Goal: Information Seeking & Learning: Learn about a topic

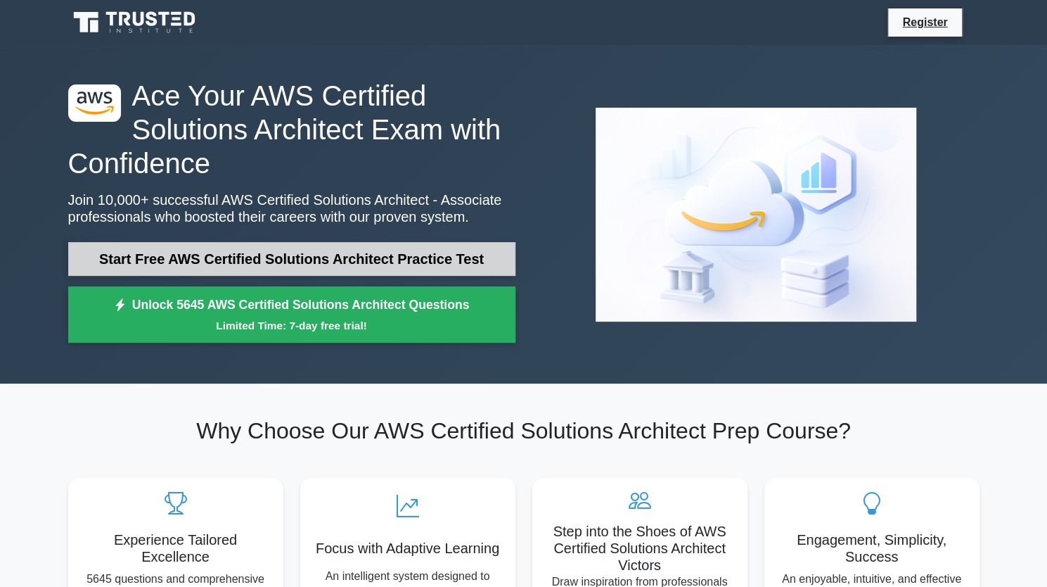
click at [223, 268] on link "Start Free AWS Certified Solutions Architect Practice Test" at bounding box center [291, 259] width 447 height 34
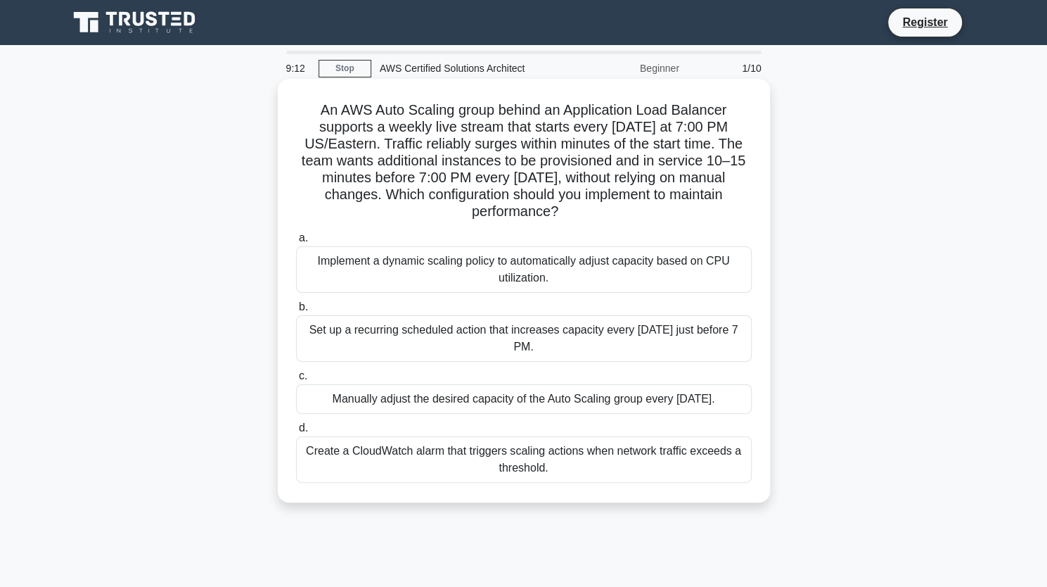
click at [409, 330] on div "Set up a recurring scheduled action that increases capacity every [DATE] just b…" at bounding box center [524, 338] width 456 height 46
click at [296, 312] on input "b. Set up a recurring scheduled action that increases capacity every [DATE] jus…" at bounding box center [296, 306] width 0 height 9
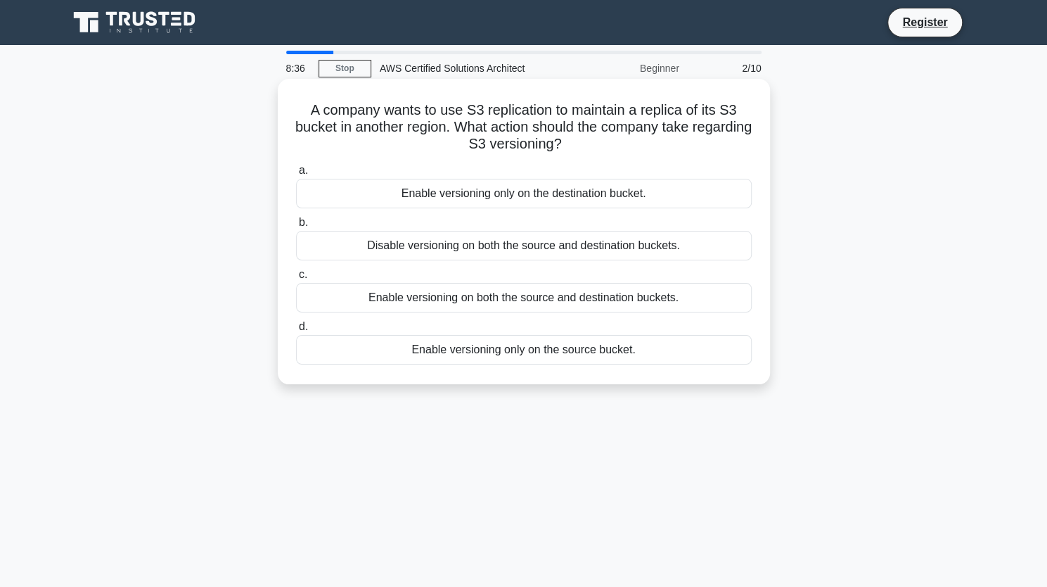
click at [377, 298] on div "Enable versioning on both the source and destination buckets." at bounding box center [524, 298] width 456 height 30
click at [296, 279] on input "c. Enable versioning on both the source and destination buckets." at bounding box center [296, 274] width 0 height 9
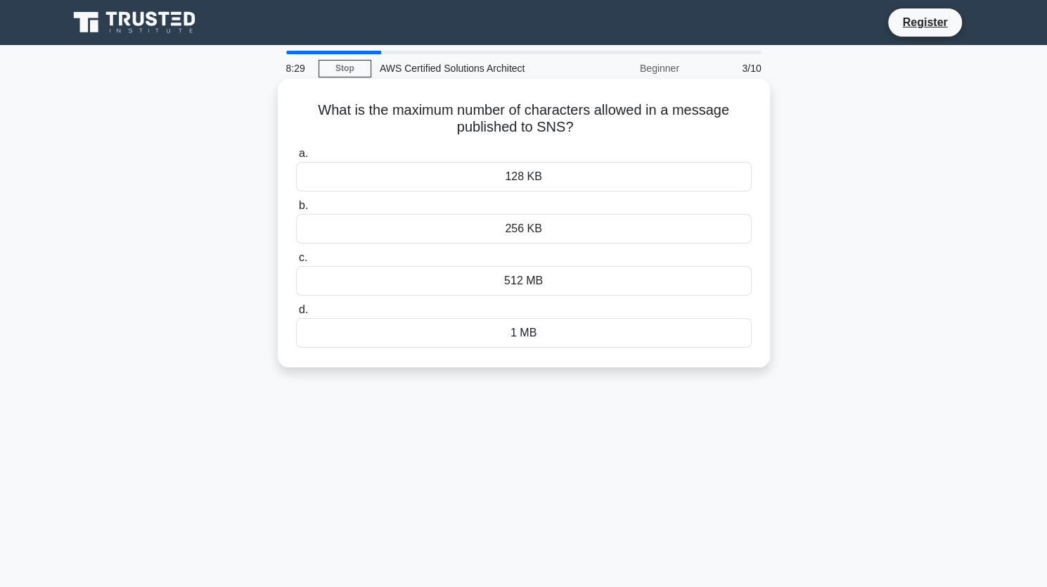
click at [407, 229] on div "256 KB" at bounding box center [524, 229] width 456 height 30
click at [296, 210] on input "b. 256 KB" at bounding box center [296, 205] width 0 height 9
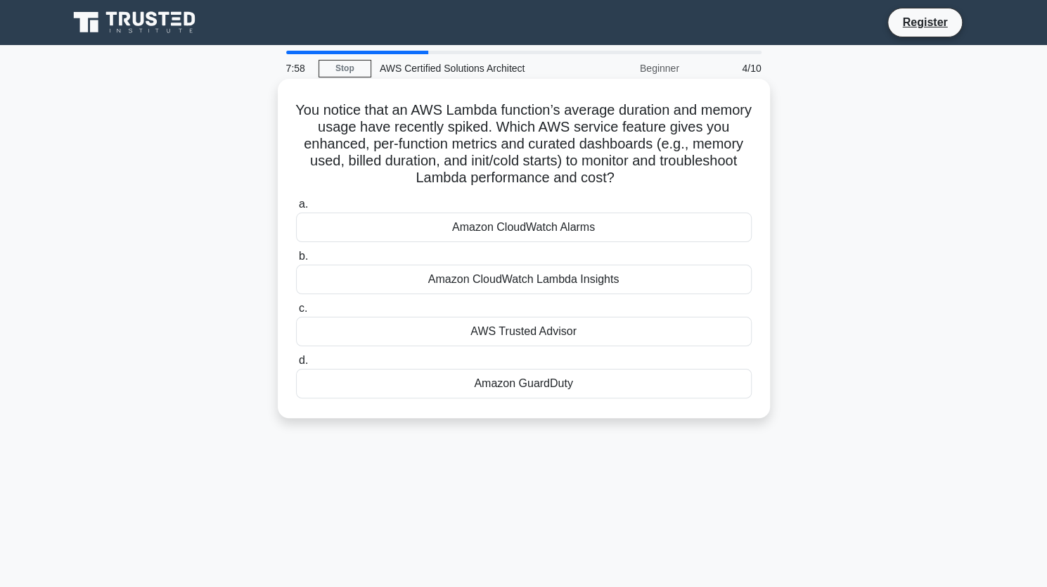
click at [359, 285] on div "Amazon CloudWatch Lambda Insights" at bounding box center [524, 279] width 456 height 30
click at [296, 261] on input "b. Amazon CloudWatch Lambda Insights" at bounding box center [296, 256] width 0 height 9
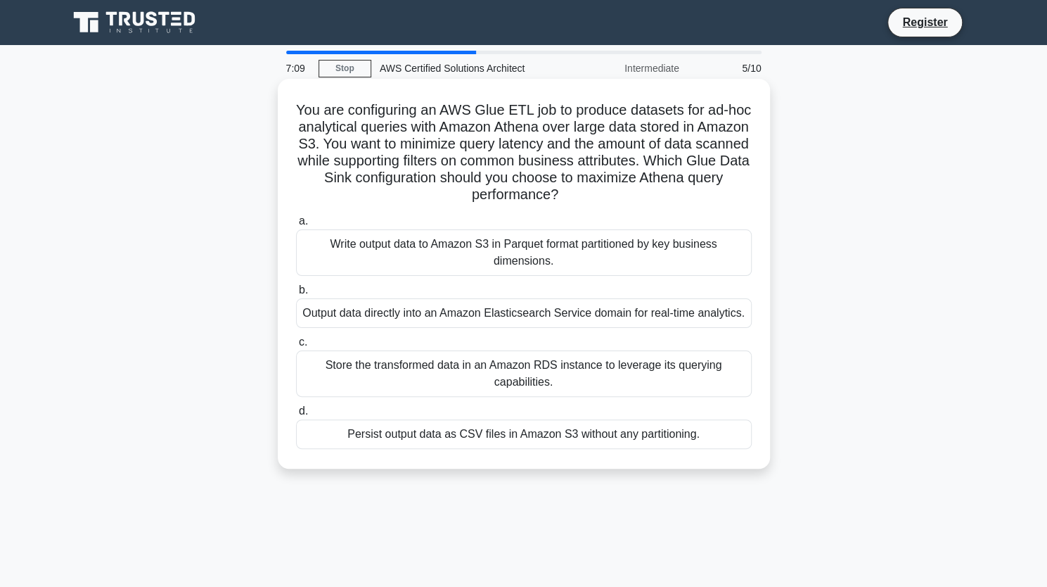
click at [385, 256] on div "Write output data to Amazon S3 in Parquet format partitioned by key business di…" at bounding box center [524, 252] width 456 height 46
click at [296, 226] on input "a. Write output data to Amazon S3 in Parquet format partitioned by key business…" at bounding box center [296, 221] width 0 height 9
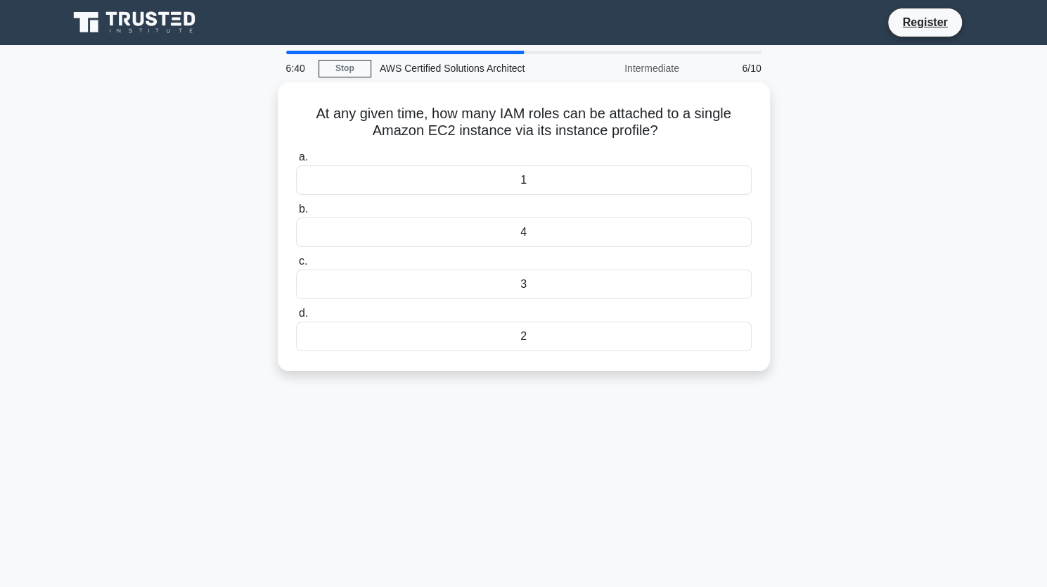
drag, startPoint x: 557, startPoint y: 128, endPoint x: 271, endPoint y: 107, distance: 286.3
click at [271, 107] on div "At any given time, how many IAM roles can be attached to a single Amazon EC2 in…" at bounding box center [524, 234] width 928 height 305
copy h5 "At any given time, how many IAM roles can be attached to a single Amazon EC2 in…"
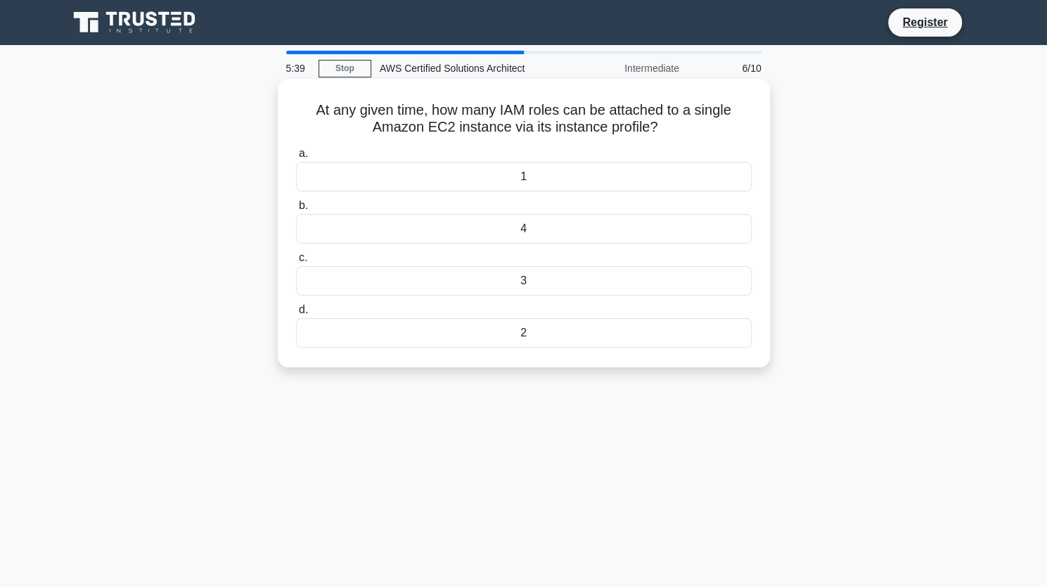
click at [407, 175] on div "1" at bounding box center [524, 177] width 456 height 30
click at [296, 158] on input "a. 1" at bounding box center [296, 153] width 0 height 9
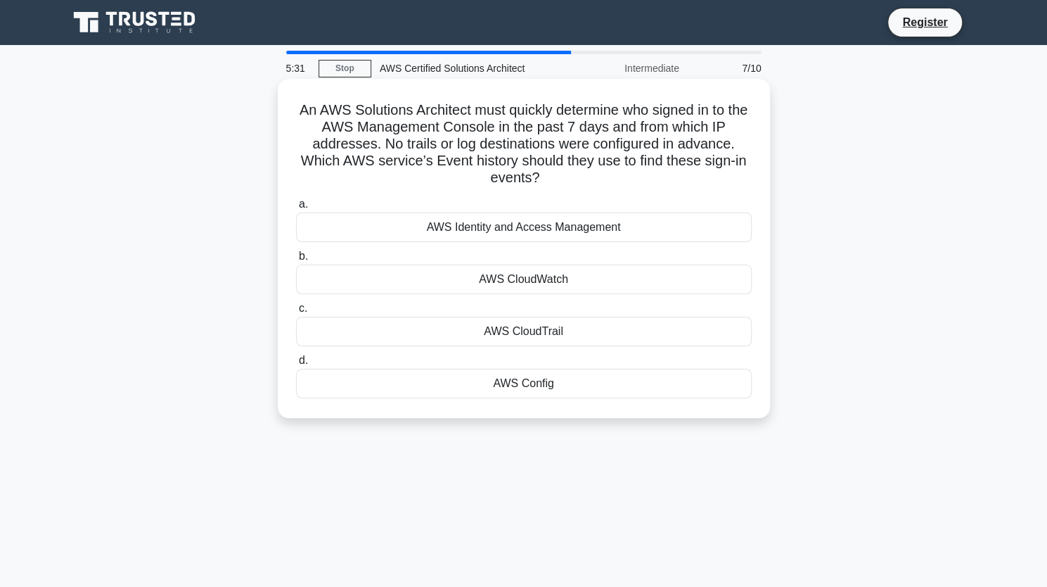
click at [470, 326] on div "AWS CloudTrail" at bounding box center [524, 332] width 456 height 30
click at [296, 313] on input "c. AWS CloudTrail" at bounding box center [296, 308] width 0 height 9
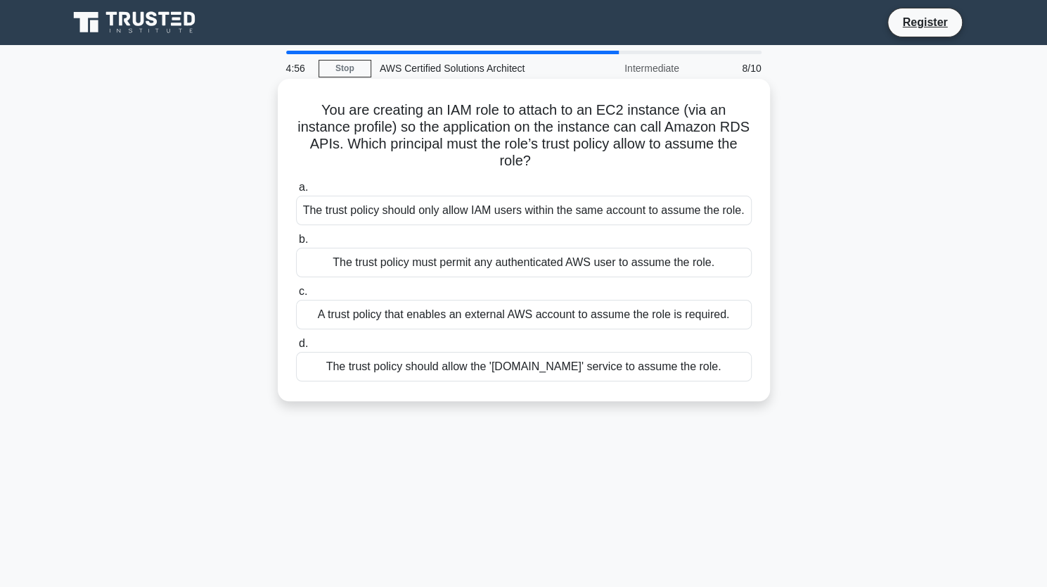
click at [360, 378] on div "The trust policy should allow the 'ec2.amazonaws.com' service to assume the rol…" at bounding box center [524, 367] width 456 height 30
click at [296, 348] on input "d. The trust policy should allow the 'ec2.amazonaws.com' service to assume the …" at bounding box center [296, 343] width 0 height 9
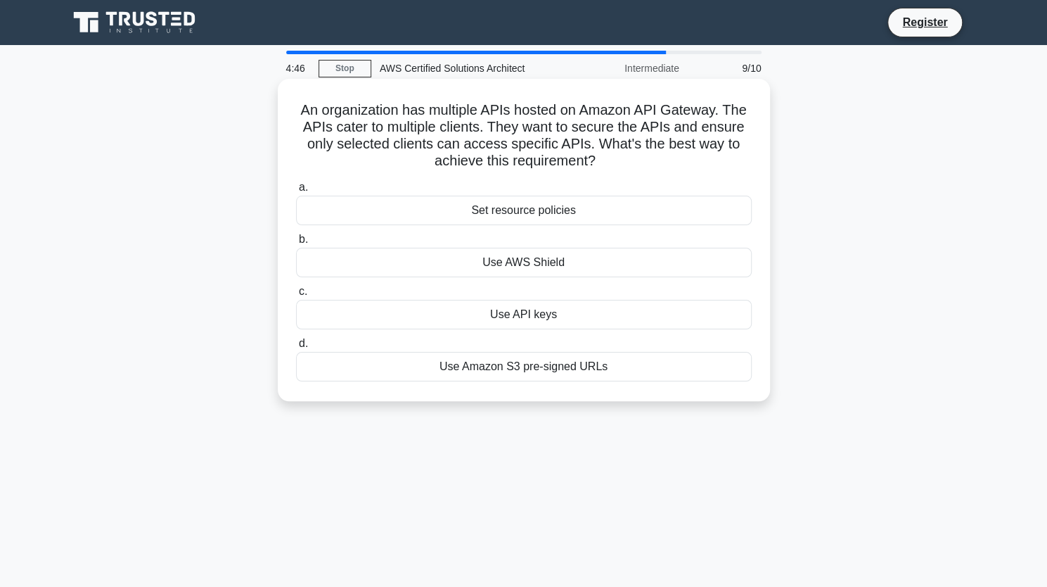
click at [328, 318] on div "Use API keys" at bounding box center [524, 315] width 456 height 30
click at [296, 296] on input "c. Use API keys" at bounding box center [296, 291] width 0 height 9
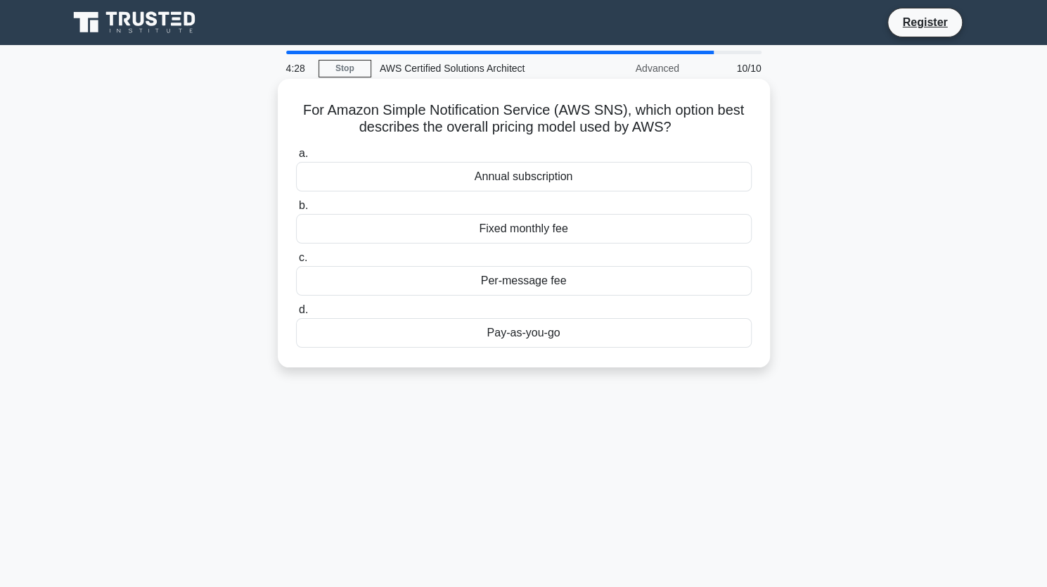
click at [337, 279] on div "Per-message fee" at bounding box center [524, 281] width 456 height 30
click at [296, 262] on input "c. Per-message fee" at bounding box center [296, 257] width 0 height 9
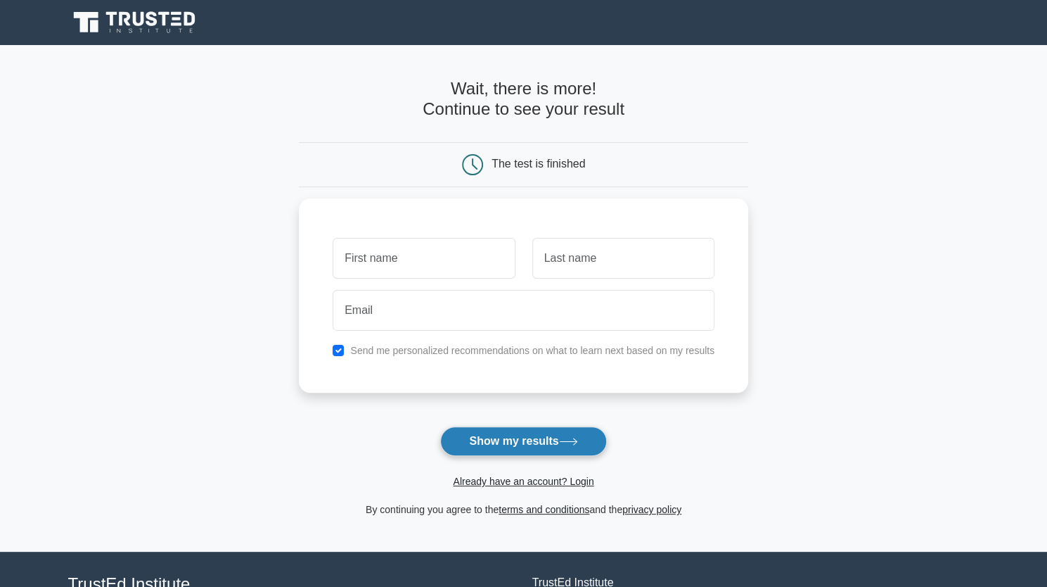
click at [464, 442] on button "Show my results" at bounding box center [523, 441] width 166 height 30
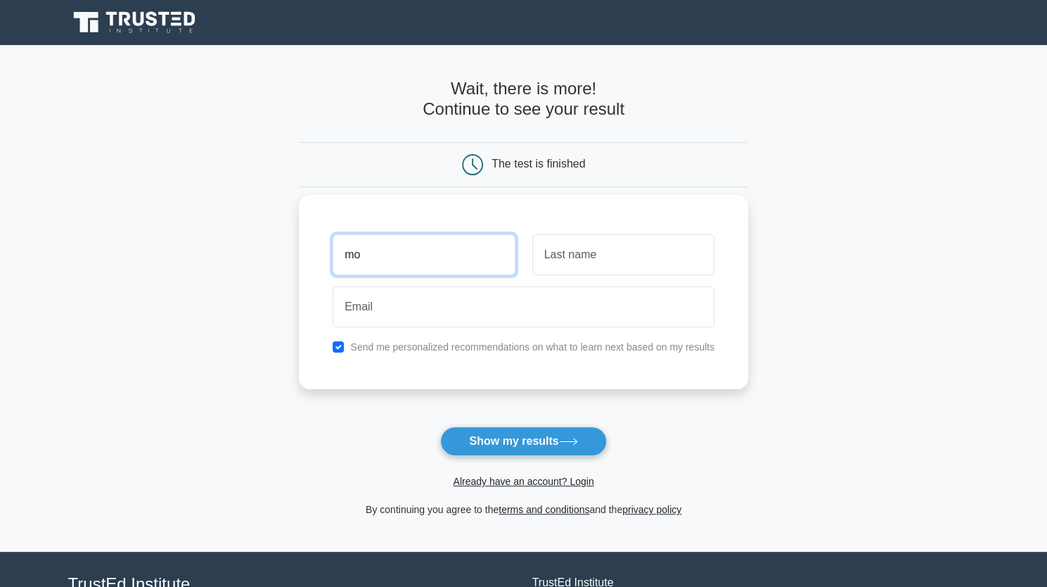
type input "mo"
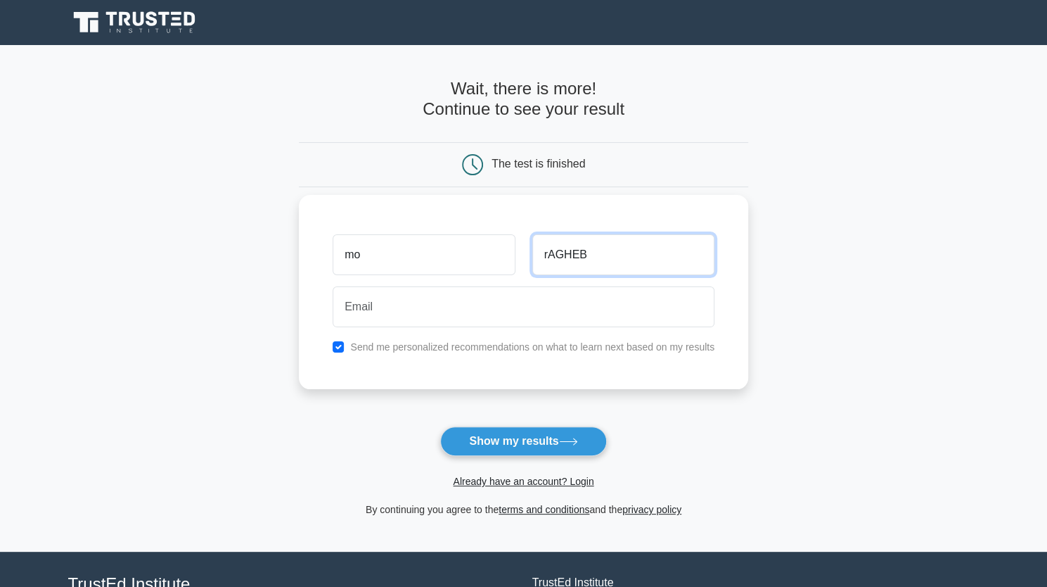
type input "rAGHEB"
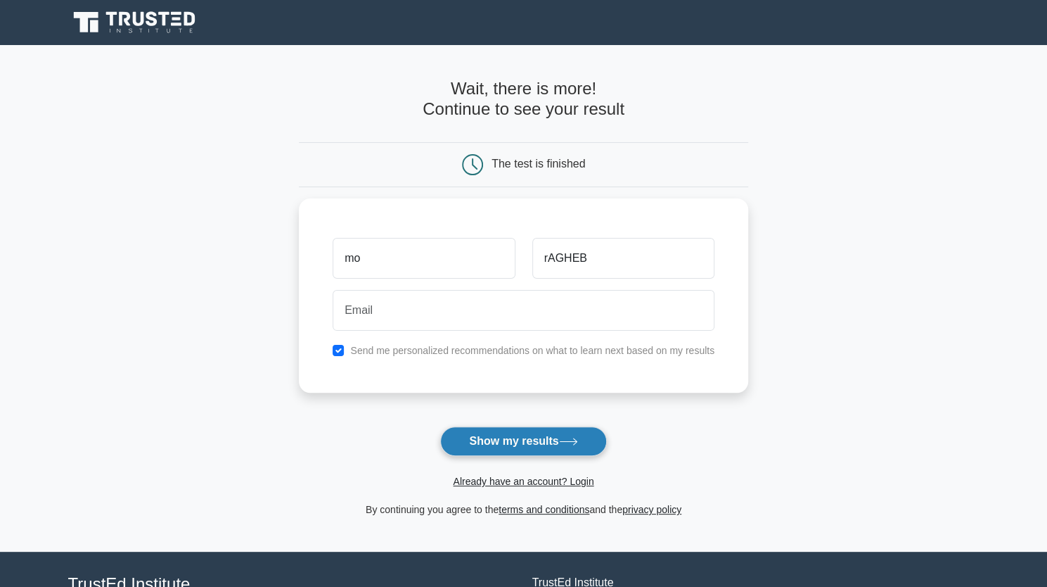
click at [479, 434] on button "Show my results" at bounding box center [523, 441] width 166 height 30
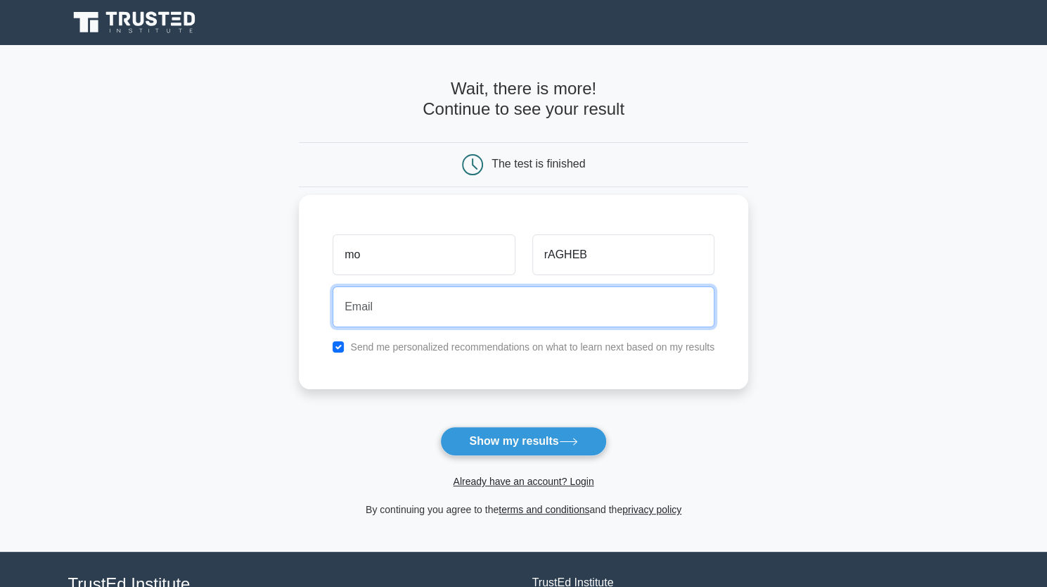
click at [379, 308] on input "email" at bounding box center [524, 306] width 382 height 41
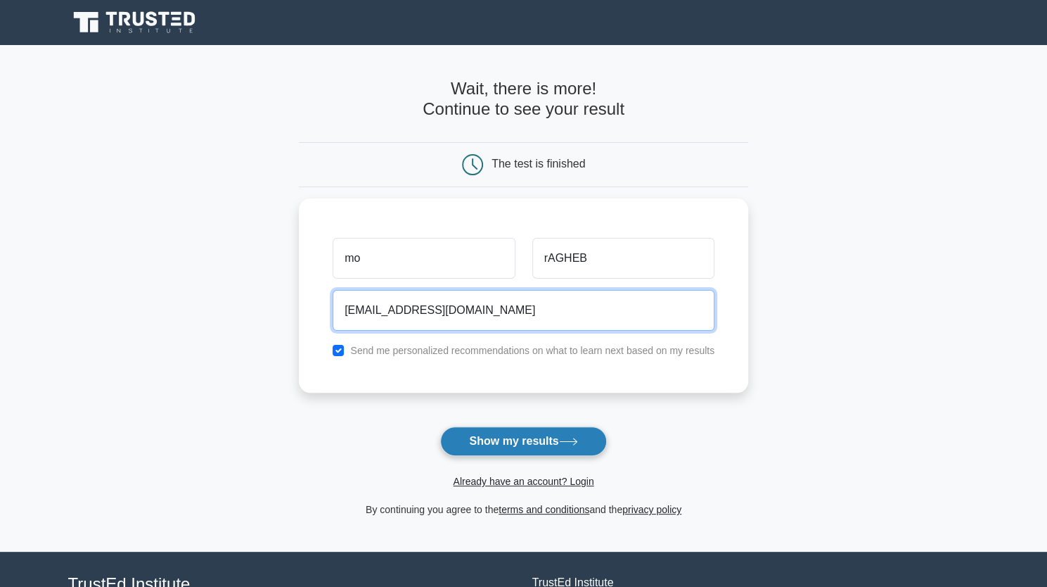
type input "[EMAIL_ADDRESS][DOMAIN_NAME]"
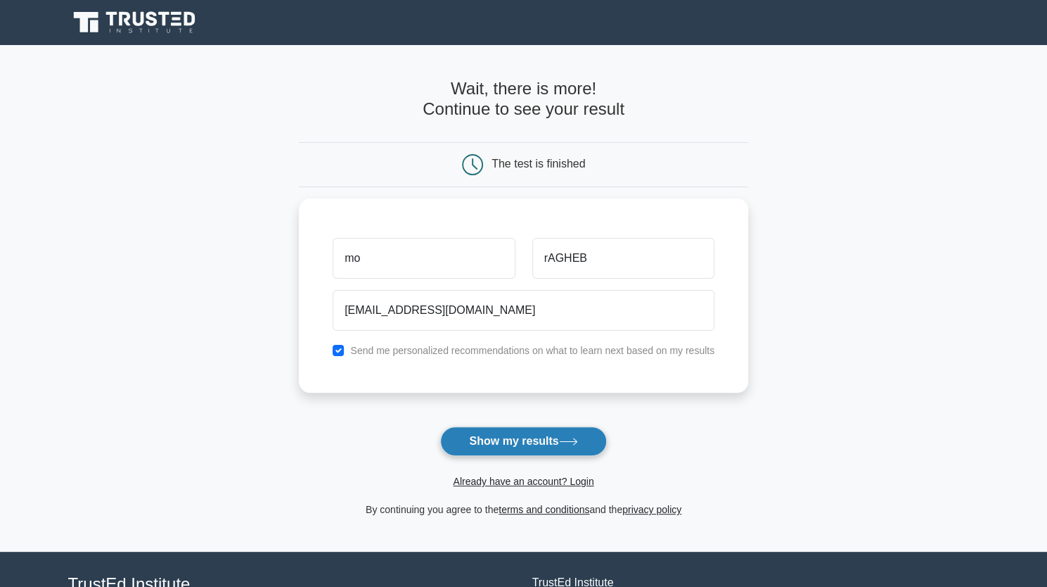
click at [466, 433] on button "Show my results" at bounding box center [523, 441] width 166 height 30
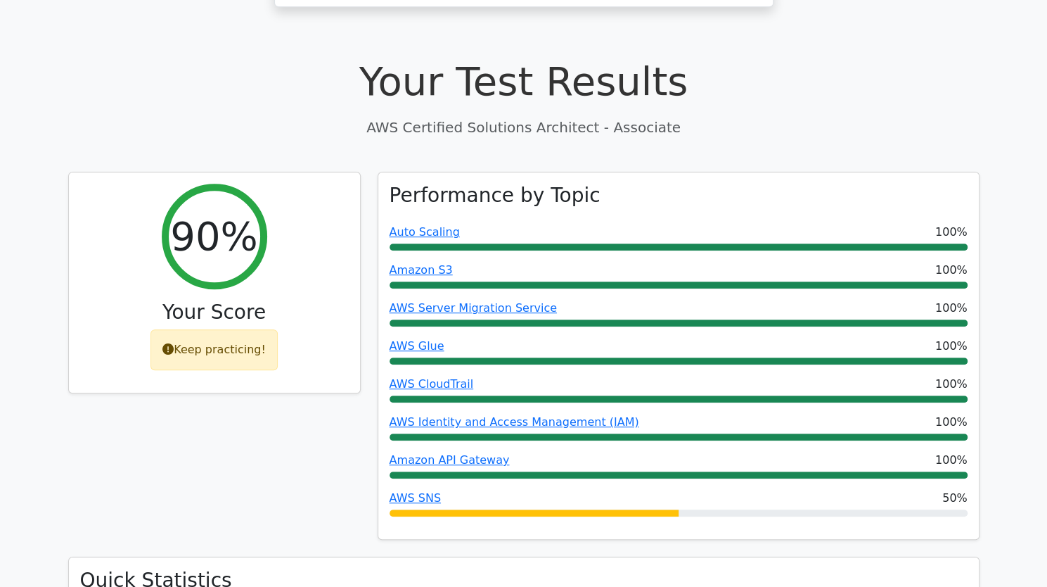
scroll to position [450, 0]
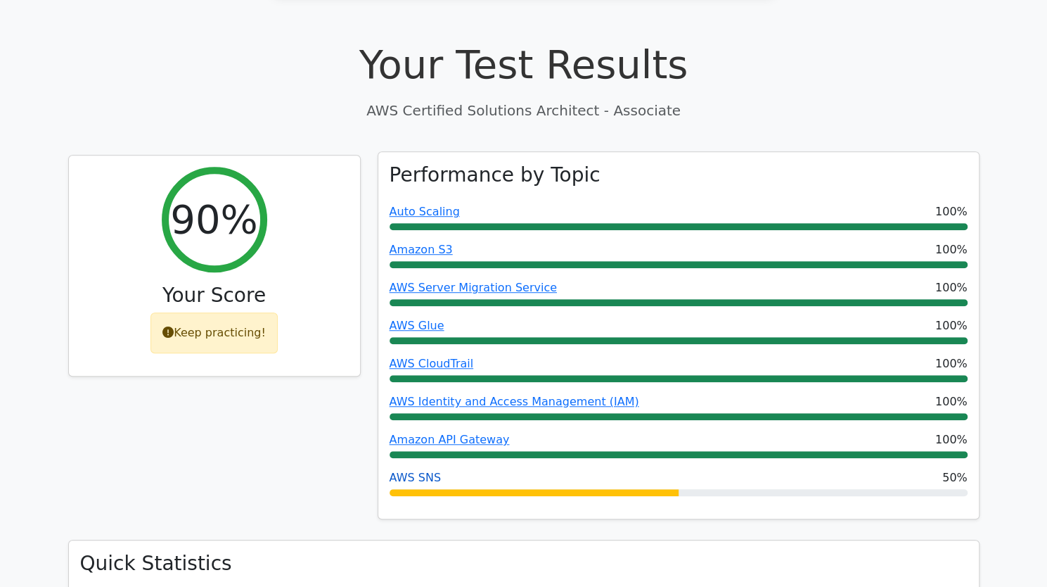
click at [415, 471] on link "AWS SNS" at bounding box center [415, 477] width 51 height 13
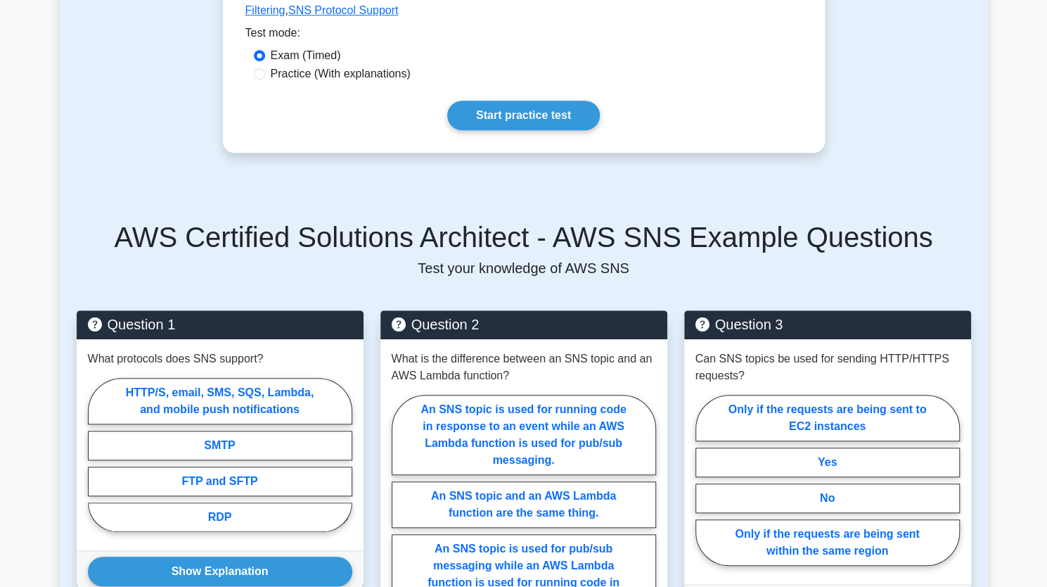
scroll to position [535, 0]
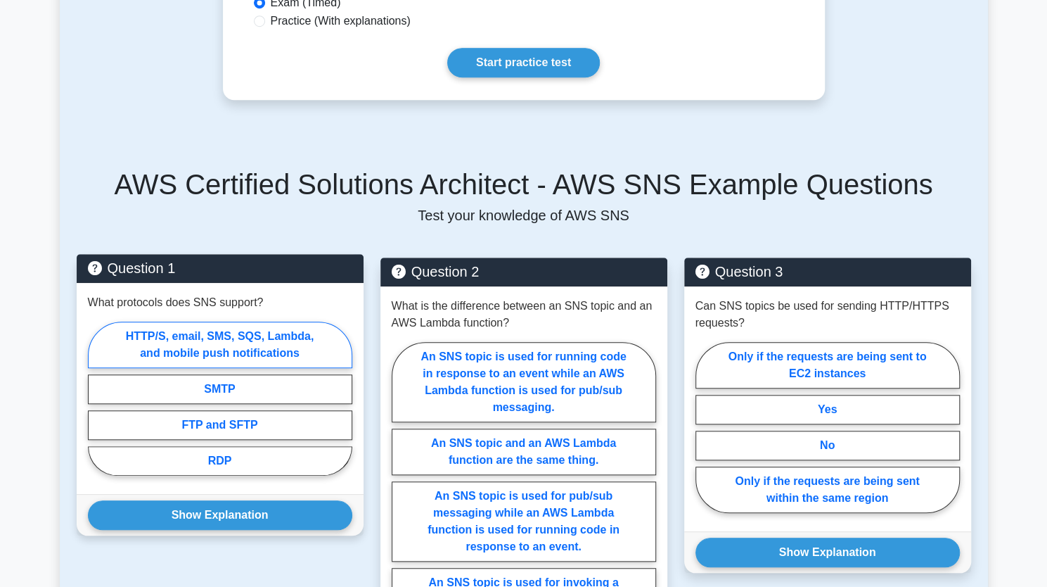
click at [271, 321] on label "HTTP/S, email, SMS, SQS, Lambda, and mobile push notifications" at bounding box center [220, 344] width 264 height 46
click at [97, 398] on input "HTTP/S, email, SMS, SQS, Lambda, and mobile push notifications" at bounding box center [92, 402] width 9 height 9
radio input "true"
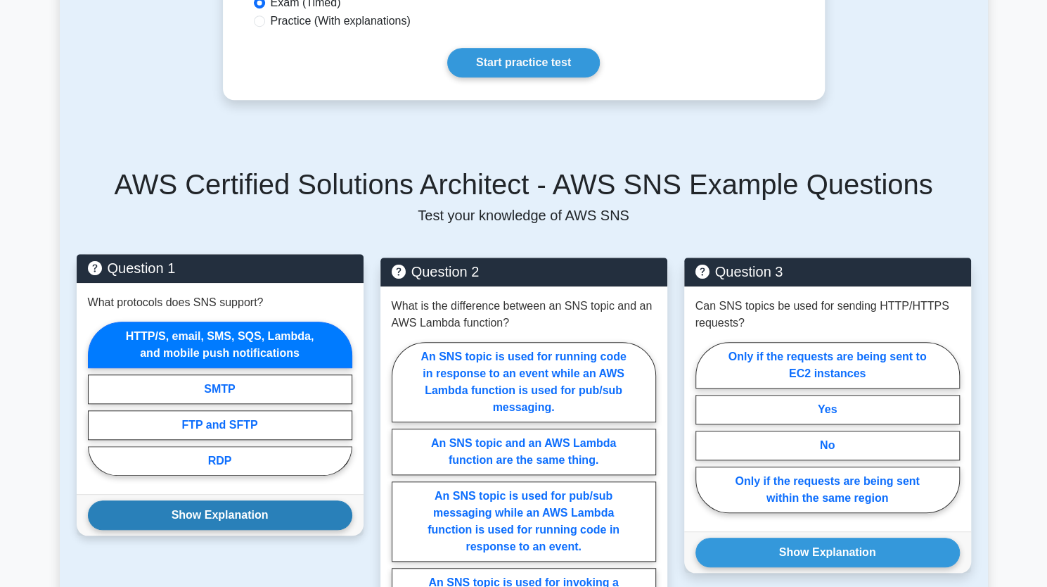
click at [228, 500] on button "Show Explanation" at bounding box center [220, 515] width 264 height 30
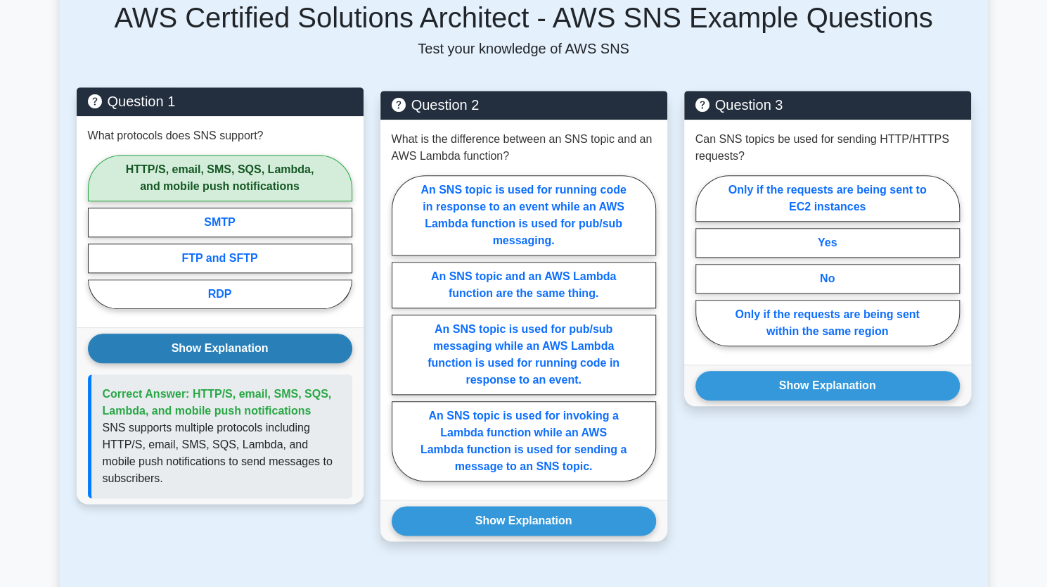
scroll to position [703, 0]
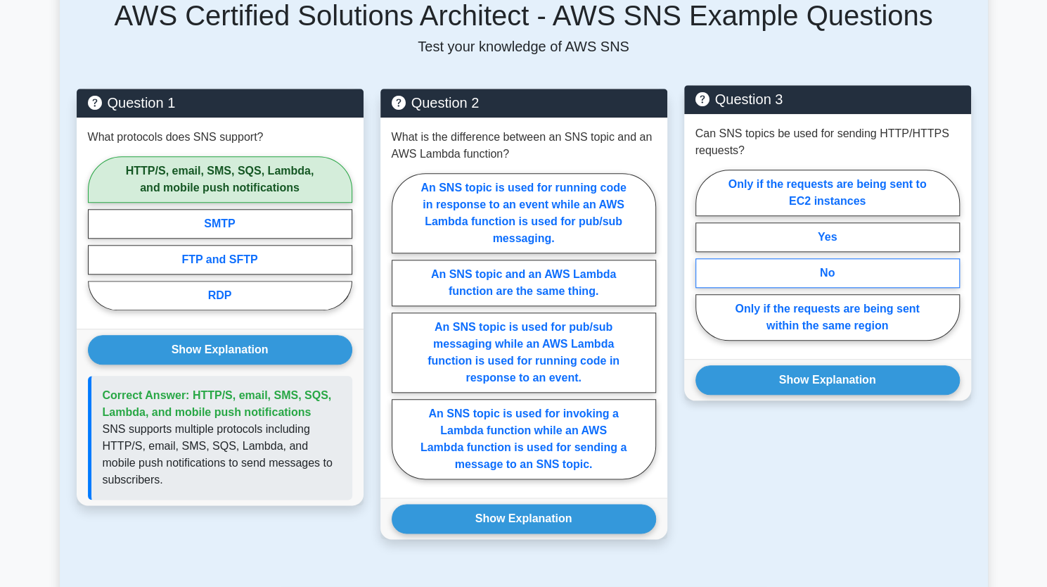
click at [781, 258] on label "No" at bounding box center [828, 273] width 264 height 30
click at [705, 255] on input "No" at bounding box center [700, 259] width 9 height 9
radio input "true"
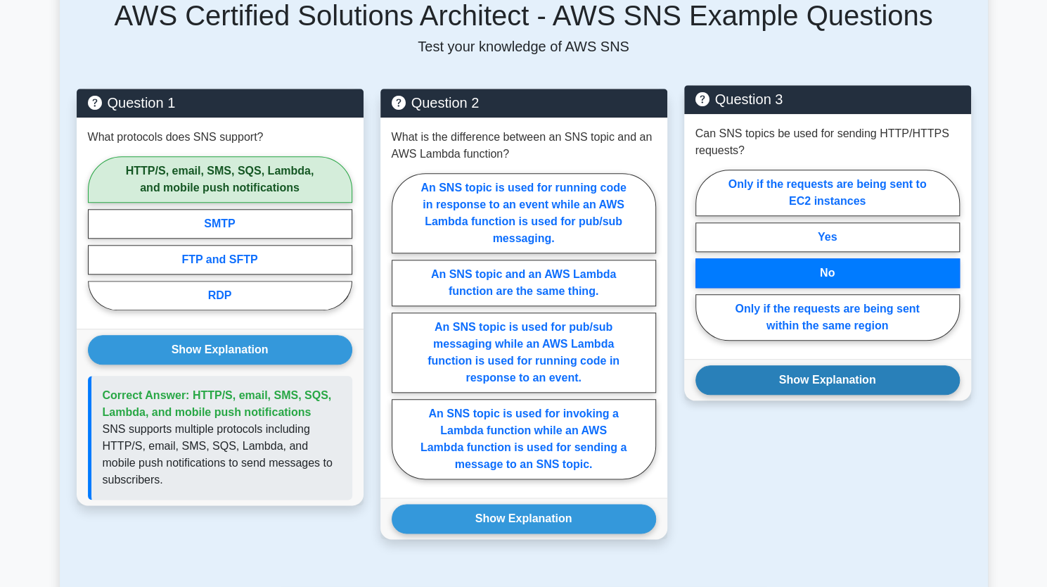
click at [778, 365] on button "Show Explanation" at bounding box center [828, 380] width 264 height 30
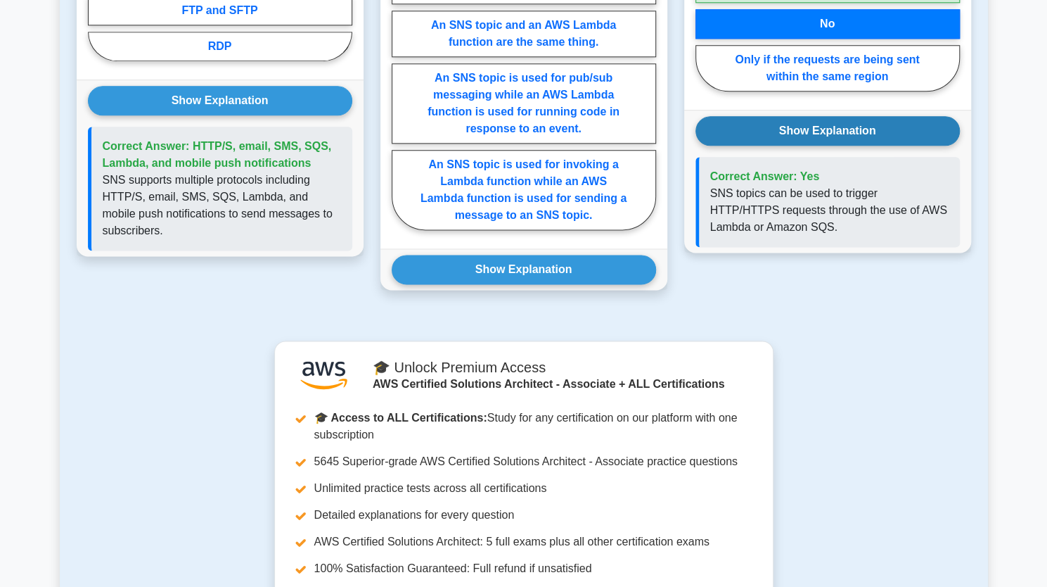
scroll to position [957, 0]
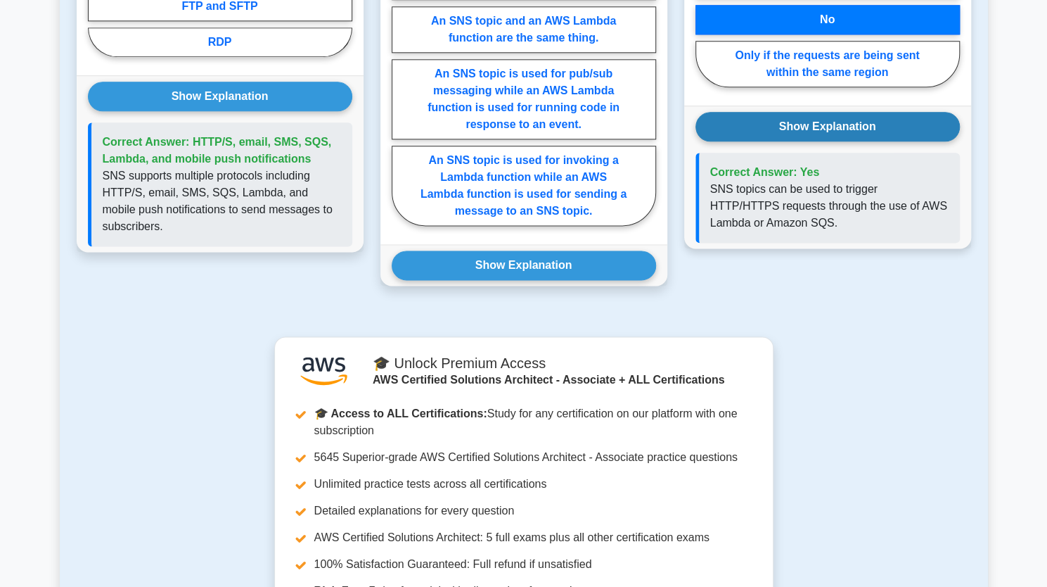
click at [696, 112] on button "Show Explanation" at bounding box center [828, 127] width 264 height 30
